Goal: Task Accomplishment & Management: Manage account settings

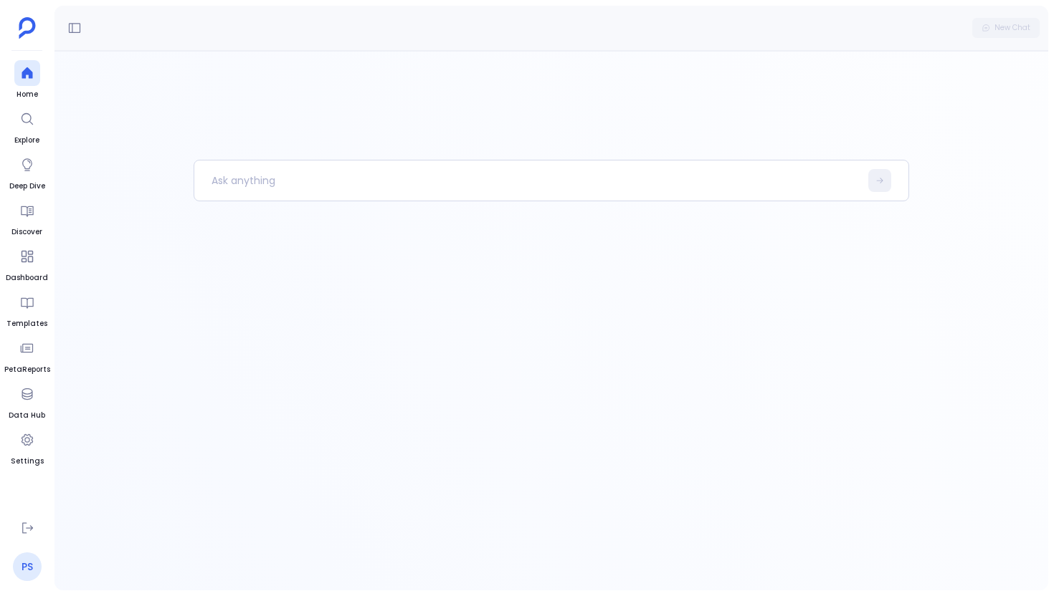
click at [14, 563] on link "PS" at bounding box center [27, 567] width 29 height 29
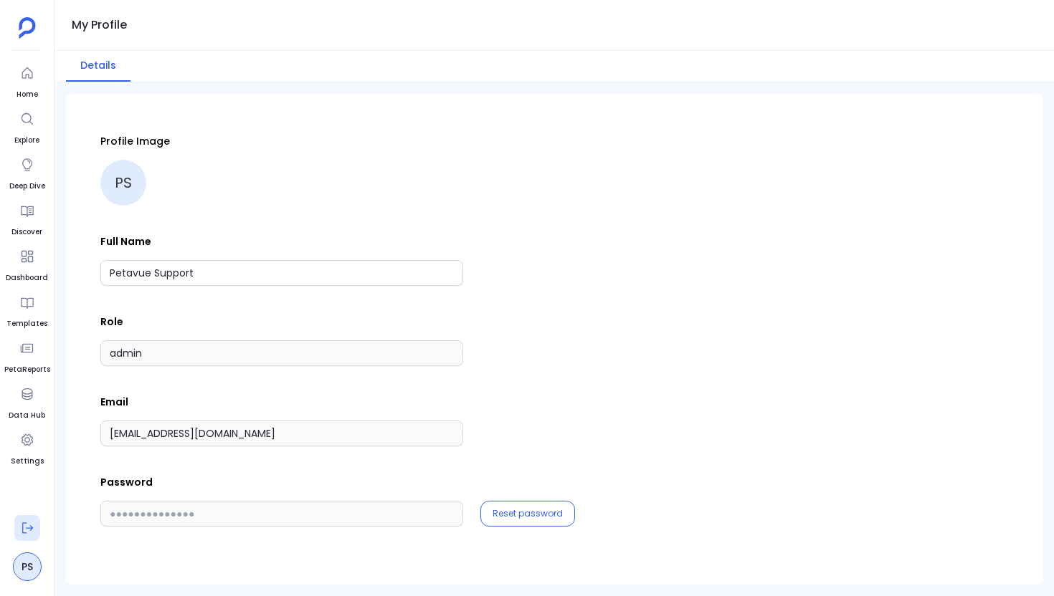
click at [29, 515] on button at bounding box center [27, 528] width 26 height 26
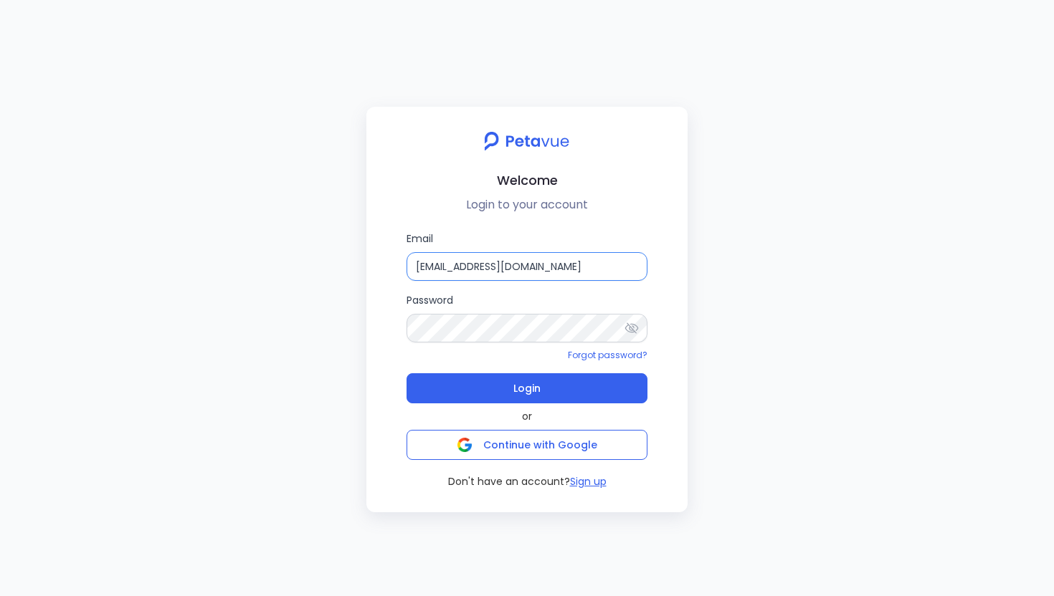
click at [589, 259] on input "[EMAIL_ADDRESS][DOMAIN_NAME]" at bounding box center [526, 266] width 241 height 29
type input "[EMAIL_ADDRESS][DOMAIN_NAME]"
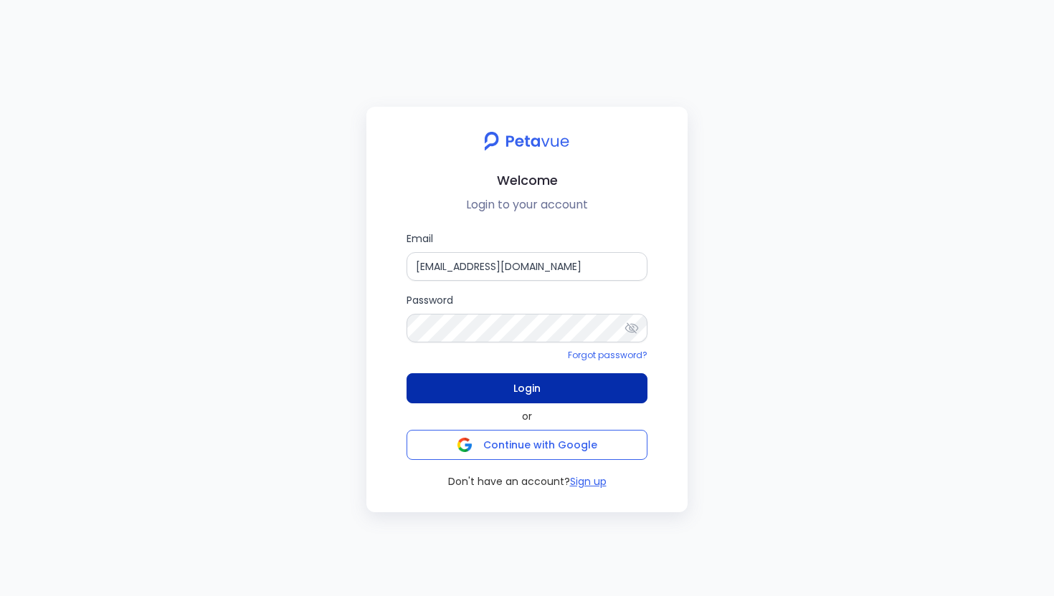
click at [543, 388] on button "Login" at bounding box center [526, 388] width 241 height 30
